Goal: Transaction & Acquisition: Purchase product/service

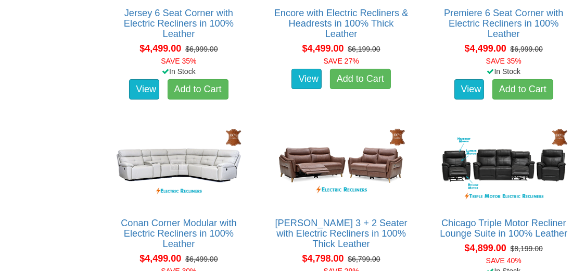
scroll to position [3697, 0]
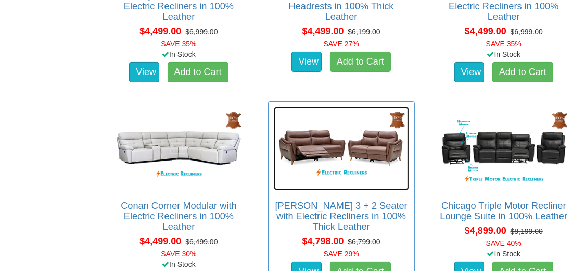
click at [312, 137] on img at bounding box center [341, 148] width 135 height 83
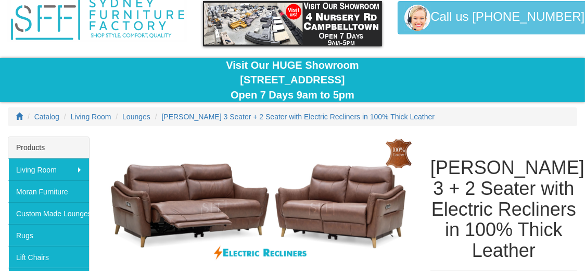
scroll to position [104, 0]
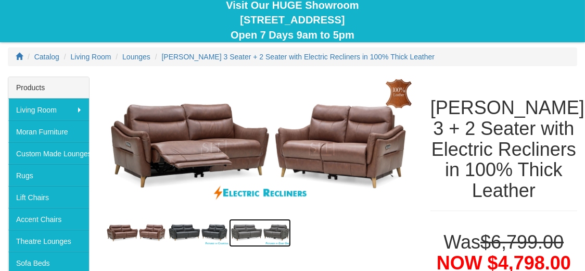
click at [244, 229] on img at bounding box center [260, 233] width 62 height 28
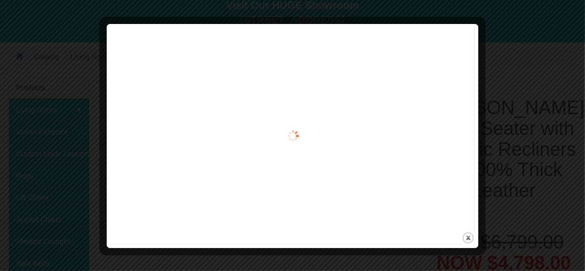
click at [244, 229] on div at bounding box center [292, 136] width 365 height 217
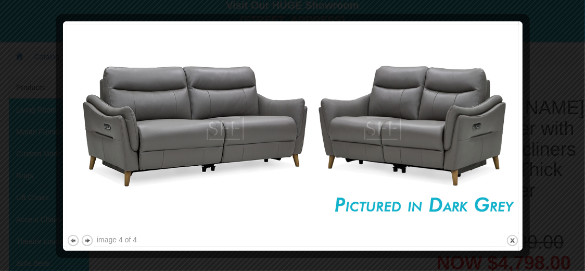
click at [542, 70] on div at bounding box center [292, 135] width 585 height 271
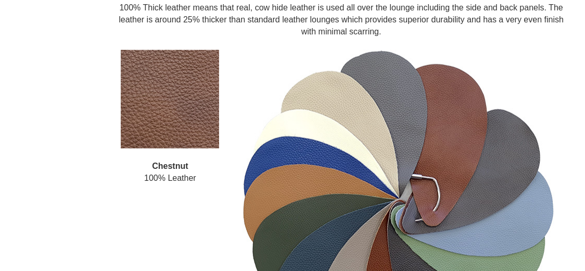
scroll to position [989, 0]
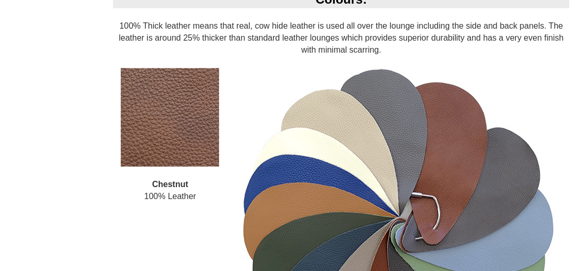
click at [458, 250] on img at bounding box center [399, 224] width 312 height 312
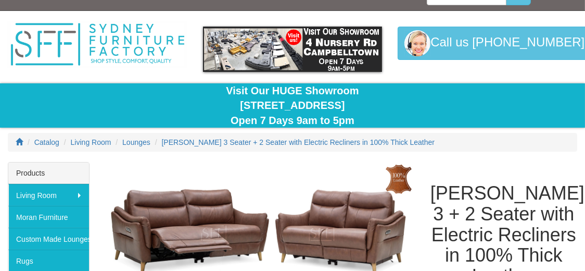
scroll to position [0, 0]
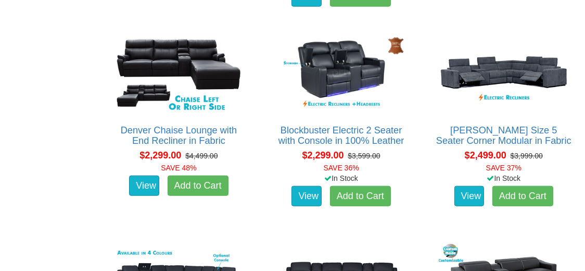
scroll to position [937, 0]
